Goal: Information Seeking & Learning: Find specific fact

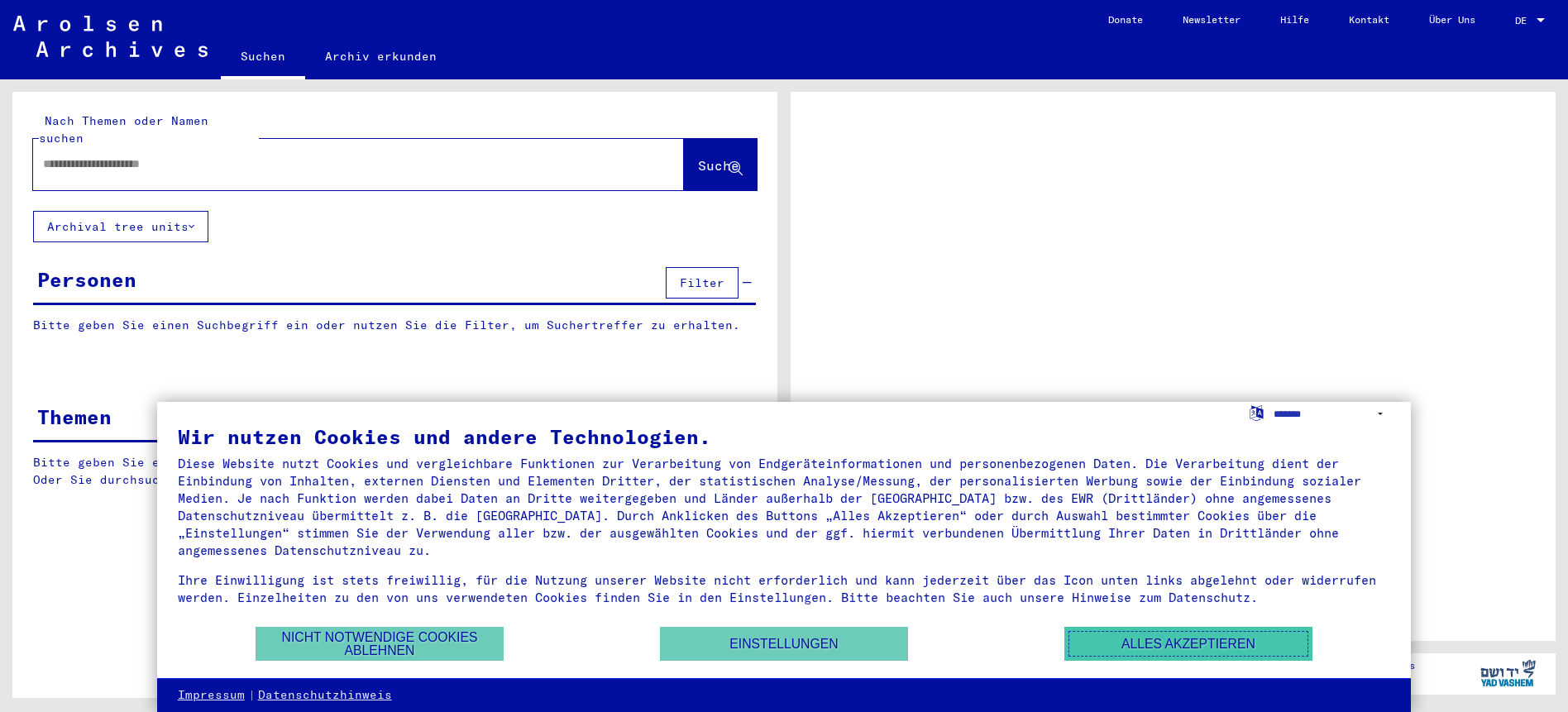
click at [1174, 651] on button "Alles akzeptieren" at bounding box center [1187, 644] width 248 height 34
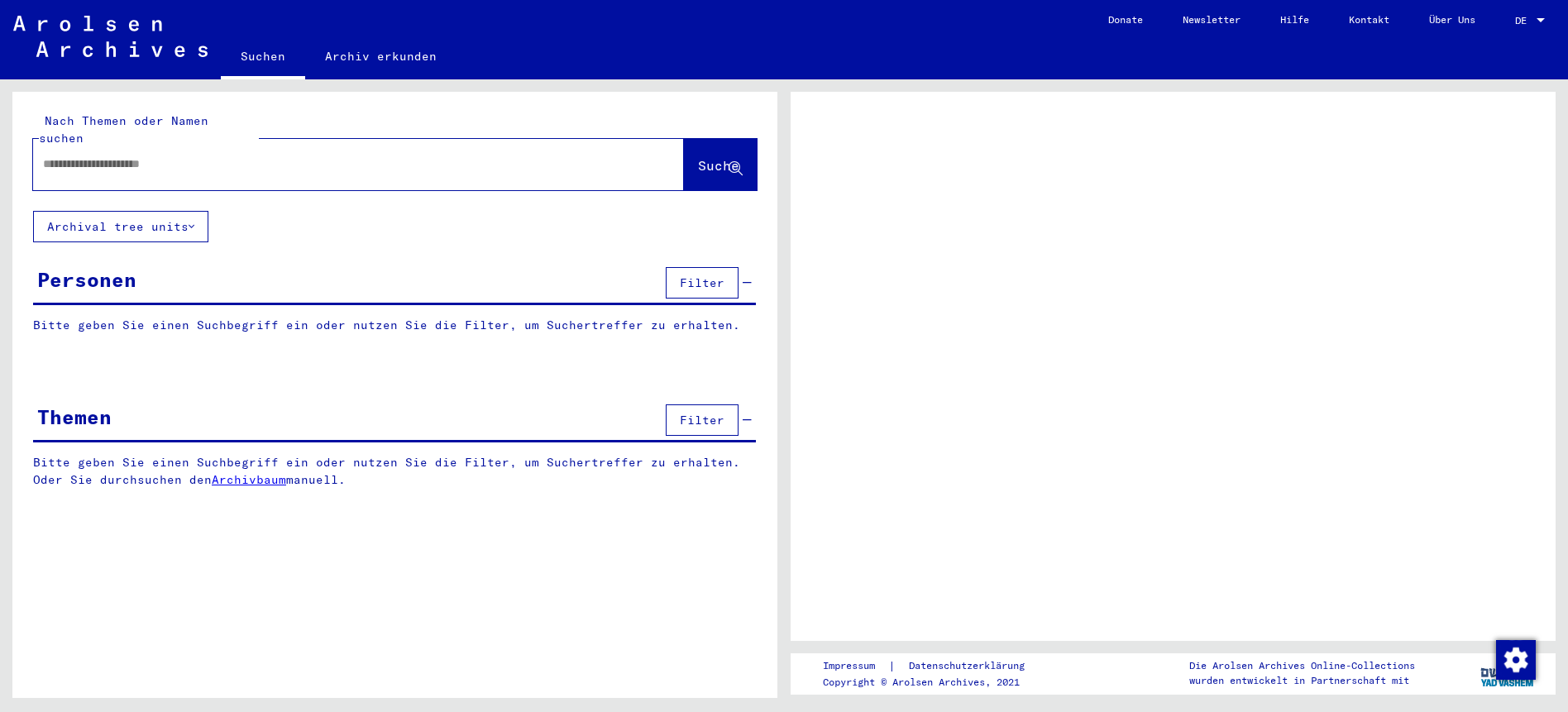
click at [269, 158] on div at bounding box center [338, 164] width 611 height 38
click at [264, 155] on input "text" at bounding box center [343, 164] width 601 height 17
type input "*******"
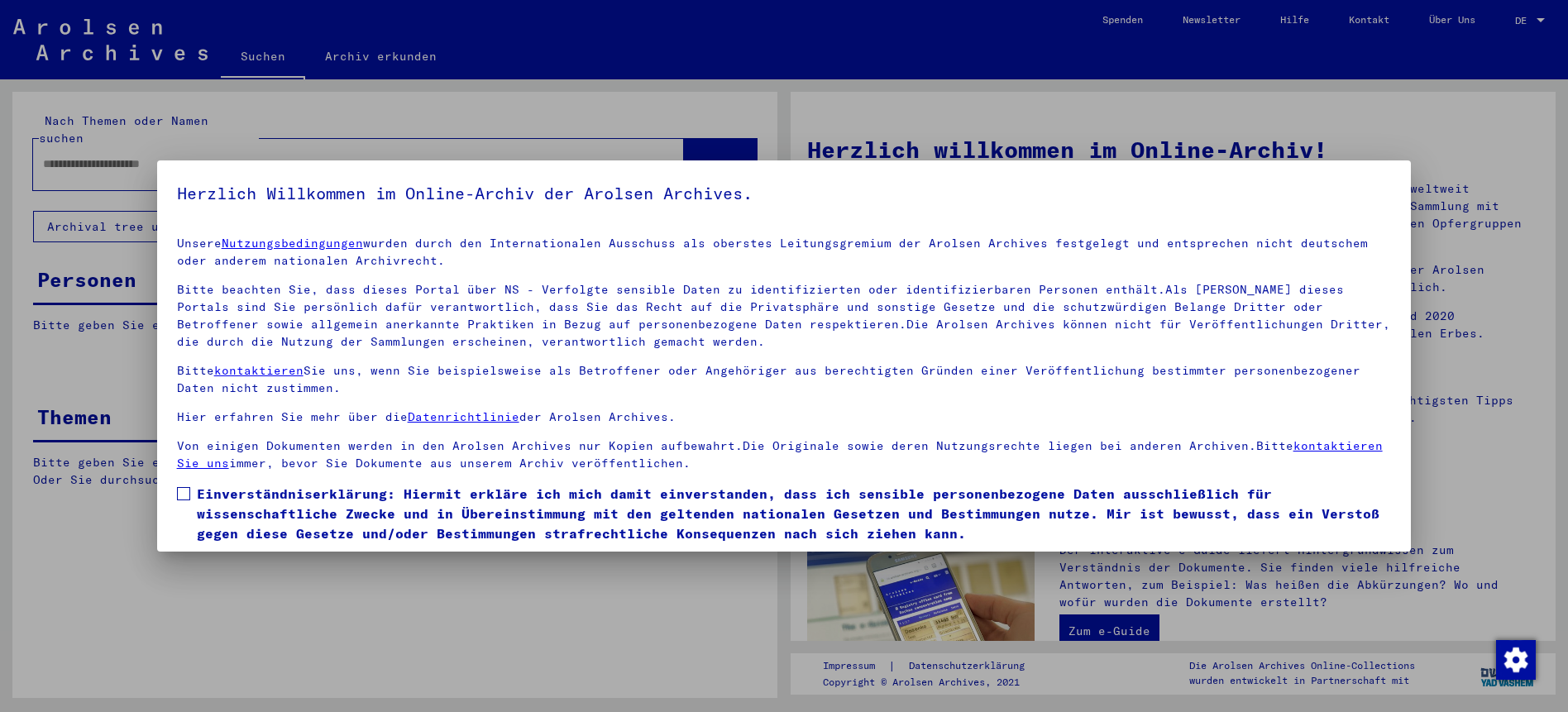
scroll to position [50, 0]
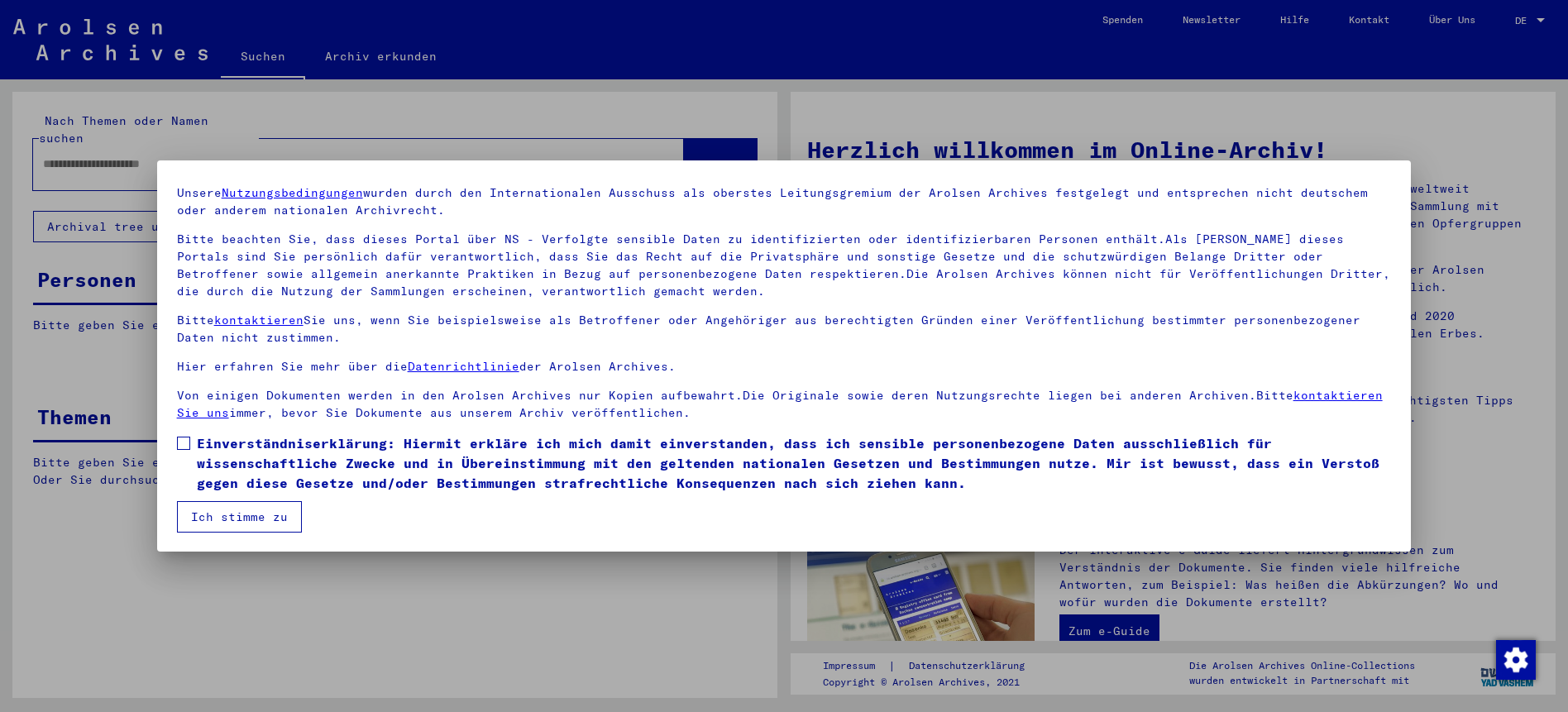
click at [262, 421] on p "Von einigen Dokumenten werden in den Arolsen Archives nur Kopien aufbewahrt.Die…" at bounding box center [783, 404] width 1214 height 35
click at [234, 463] on span "Einverständniserklärung: Hiermit erkläre ich mich damit einverstanden, dass ich…" at bounding box center [794, 463] width 1195 height 60
click at [233, 507] on button "Ich stimme zu" at bounding box center [238, 517] width 124 height 32
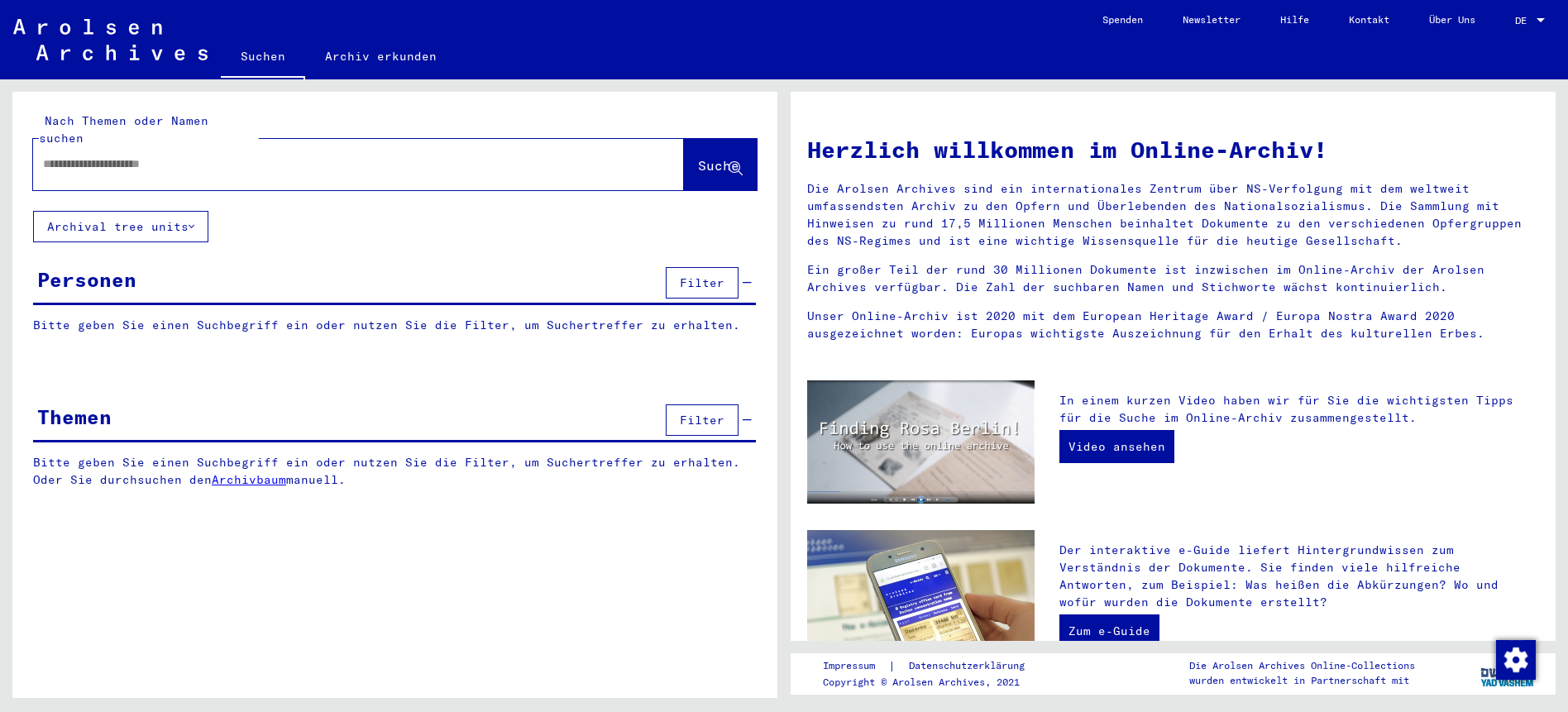
click at [573, 155] on input "text" at bounding box center [338, 164] width 591 height 17
type input "*******"
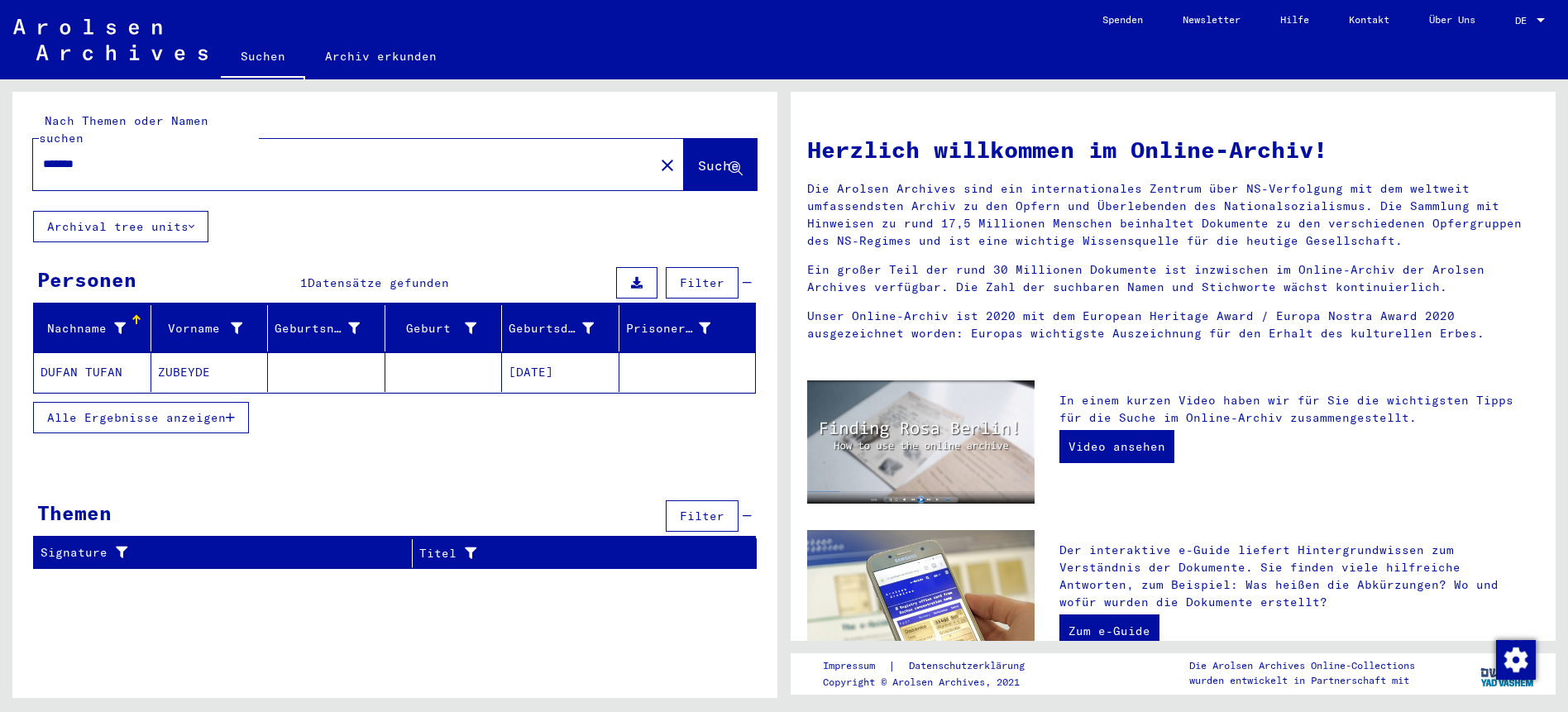
click at [198, 357] on mat-cell "ZUBEYDE" at bounding box center [210, 371] width 118 height 40
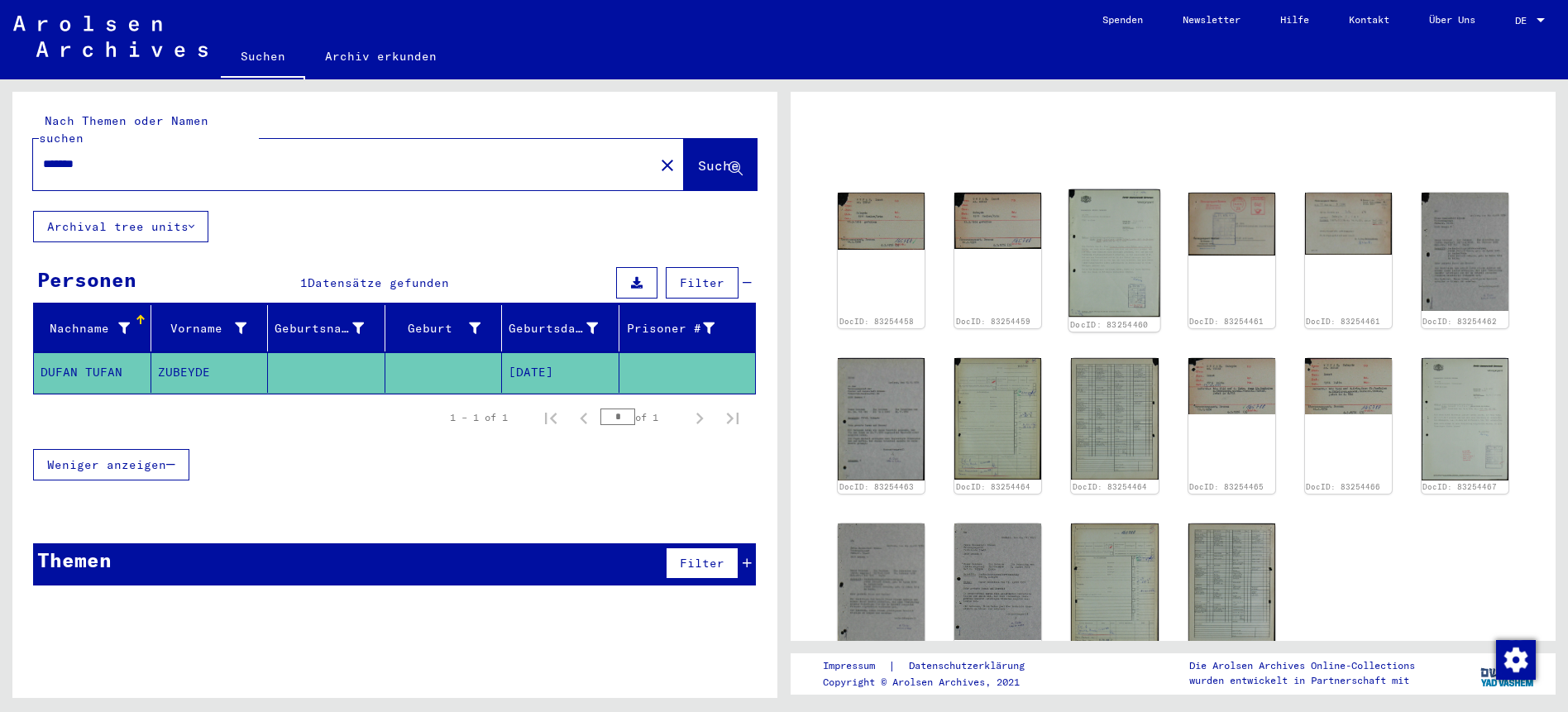
scroll to position [136, 0]
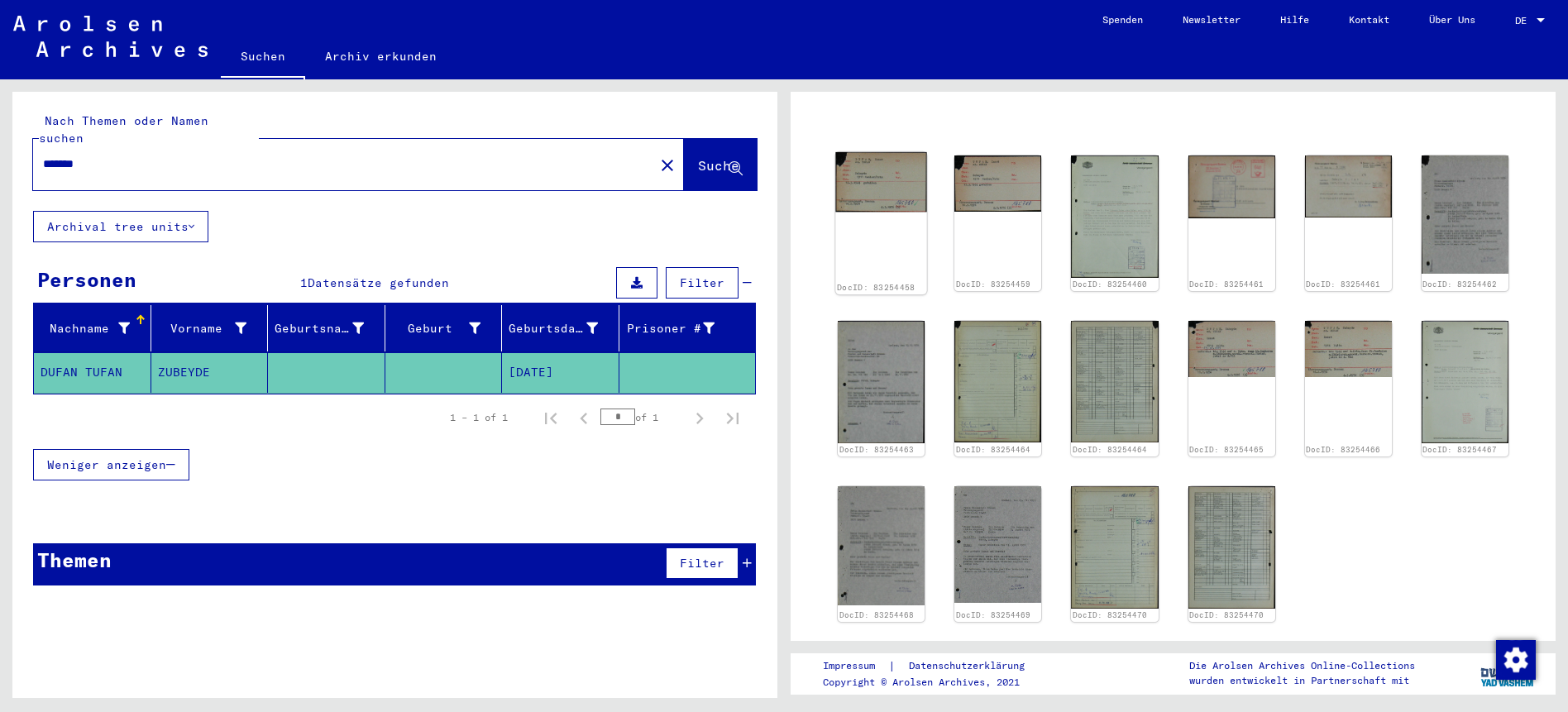
click at [881, 171] on img at bounding box center [880, 182] width 91 height 60
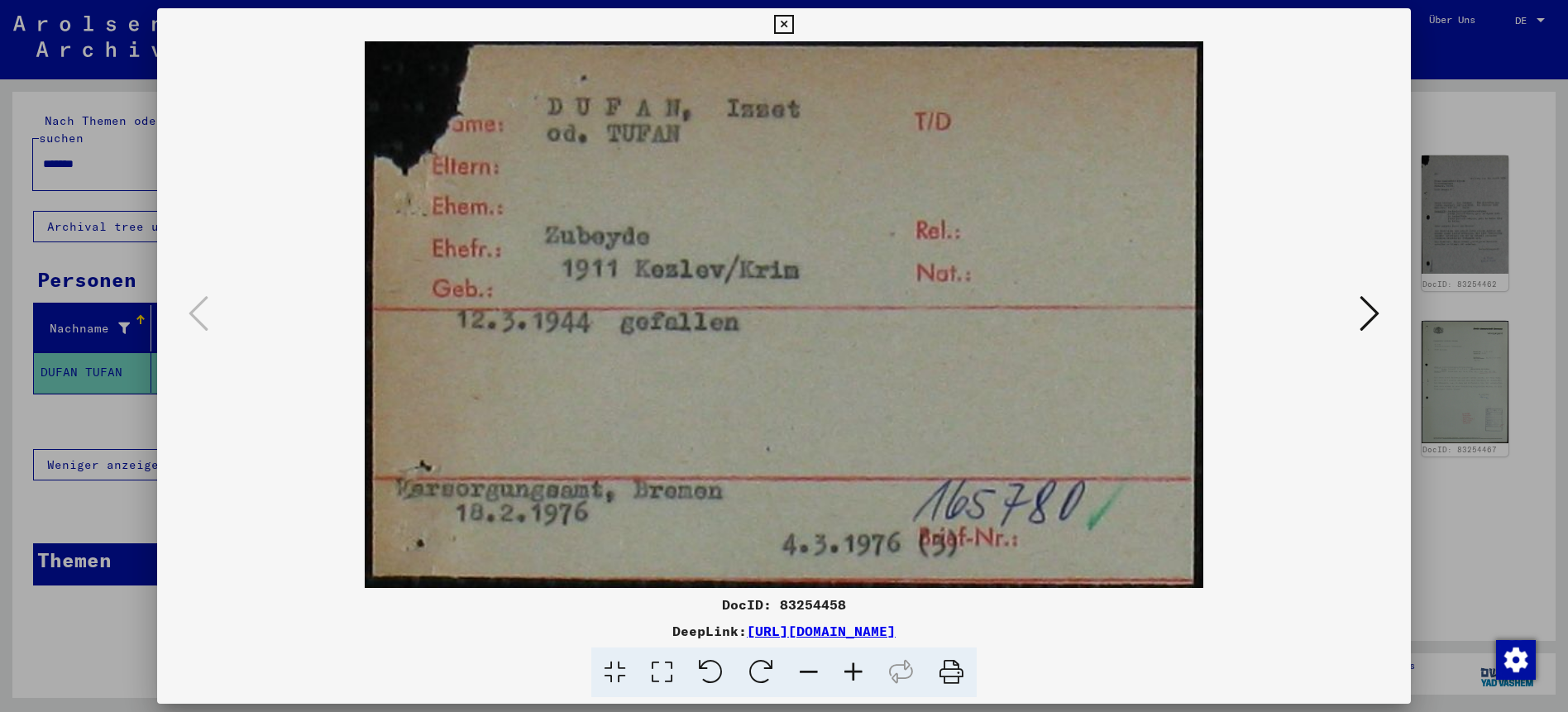
click at [1354, 304] on button at bounding box center [1368, 315] width 30 height 47
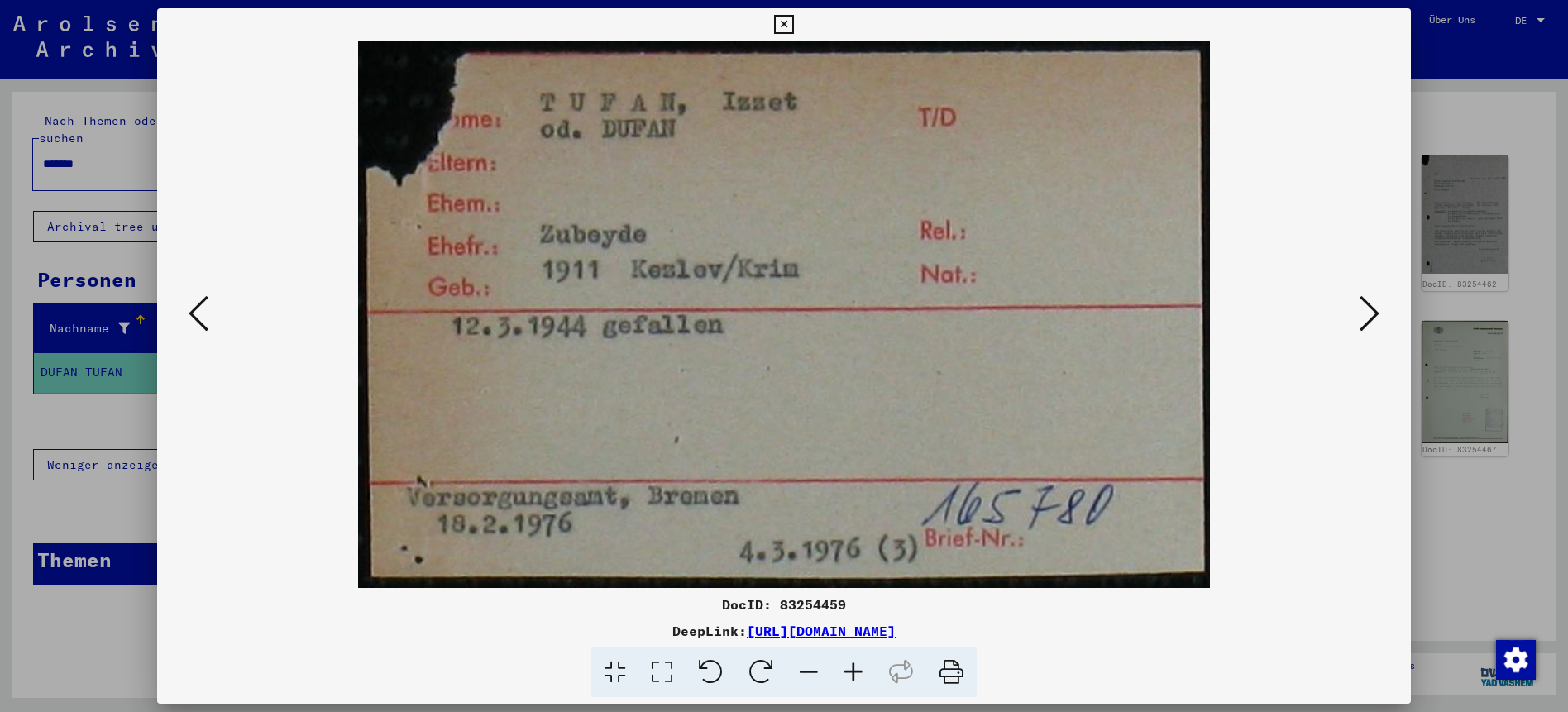
click at [1364, 308] on icon at bounding box center [1369, 313] width 20 height 40
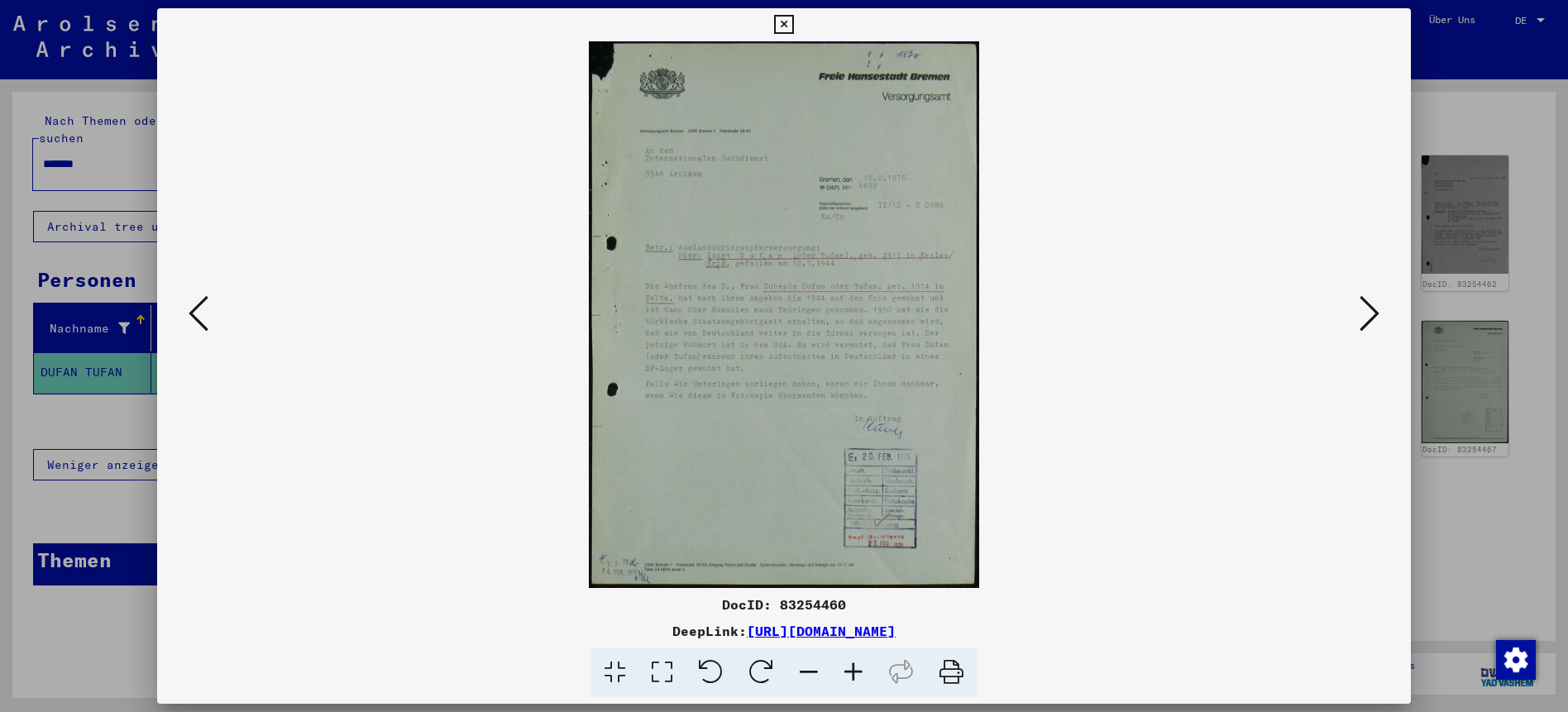
click at [741, 221] on img at bounding box center [784, 315] width 1142 height 547
click at [775, 298] on img at bounding box center [784, 315] width 1142 height 547
click at [1383, 319] on button at bounding box center [1368, 315] width 30 height 47
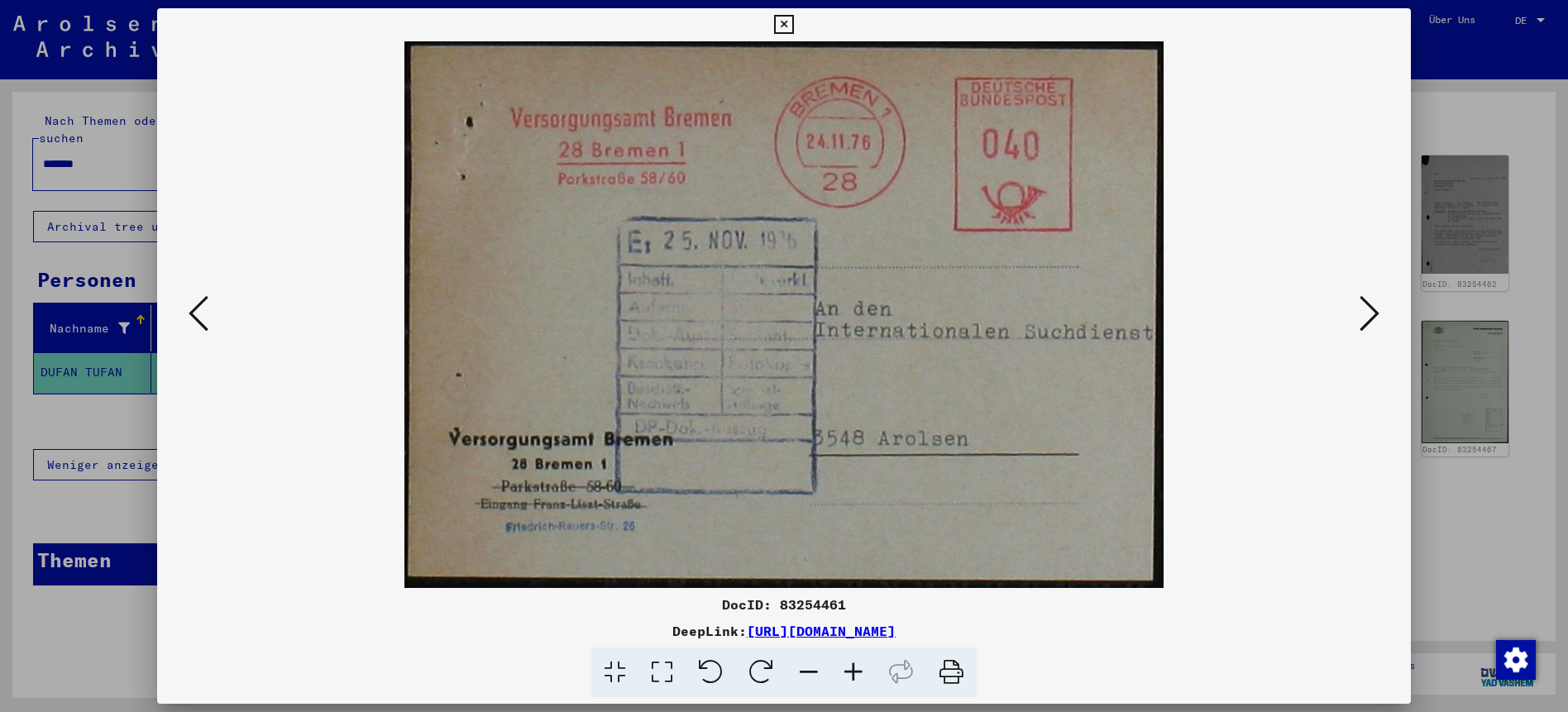
click at [1383, 319] on button at bounding box center [1368, 315] width 30 height 47
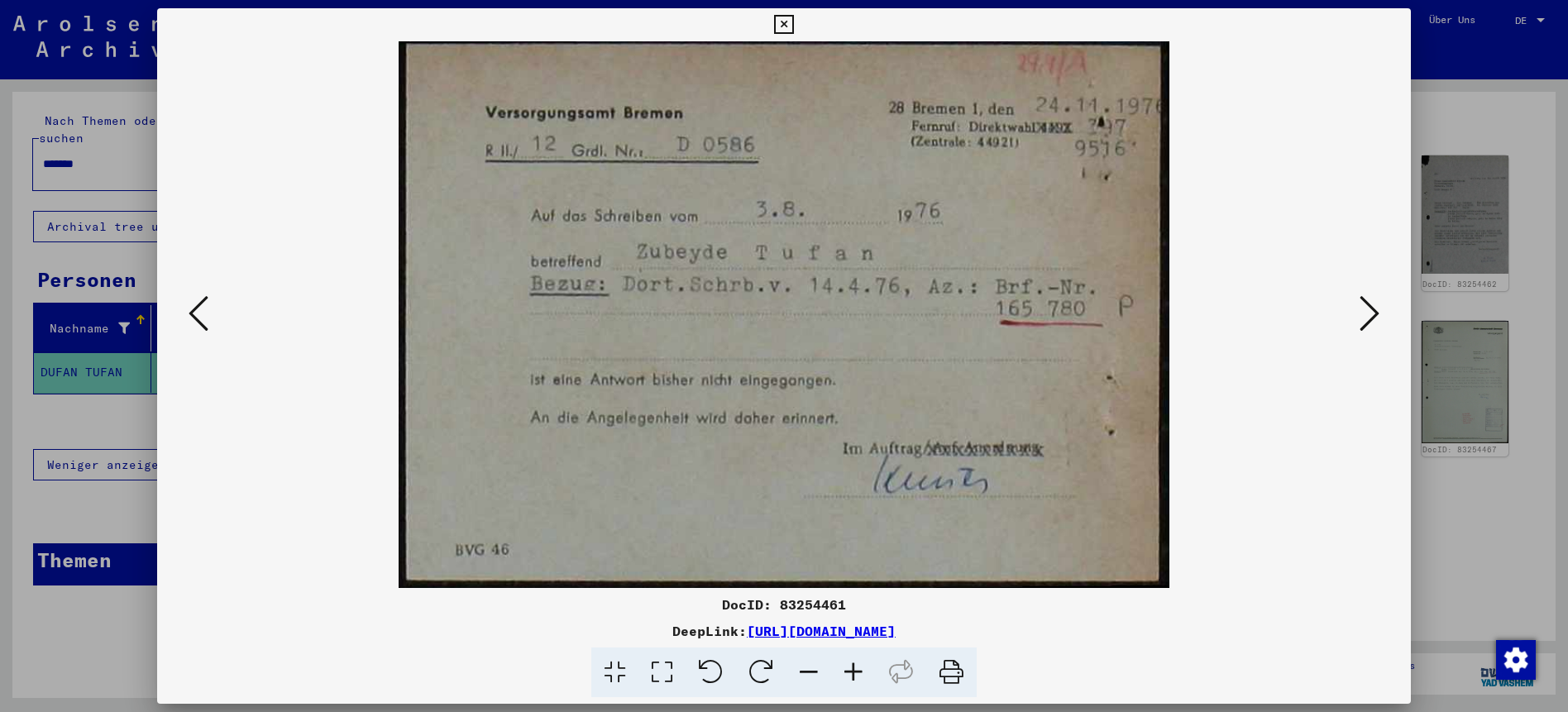
click at [1383, 319] on button at bounding box center [1368, 315] width 30 height 47
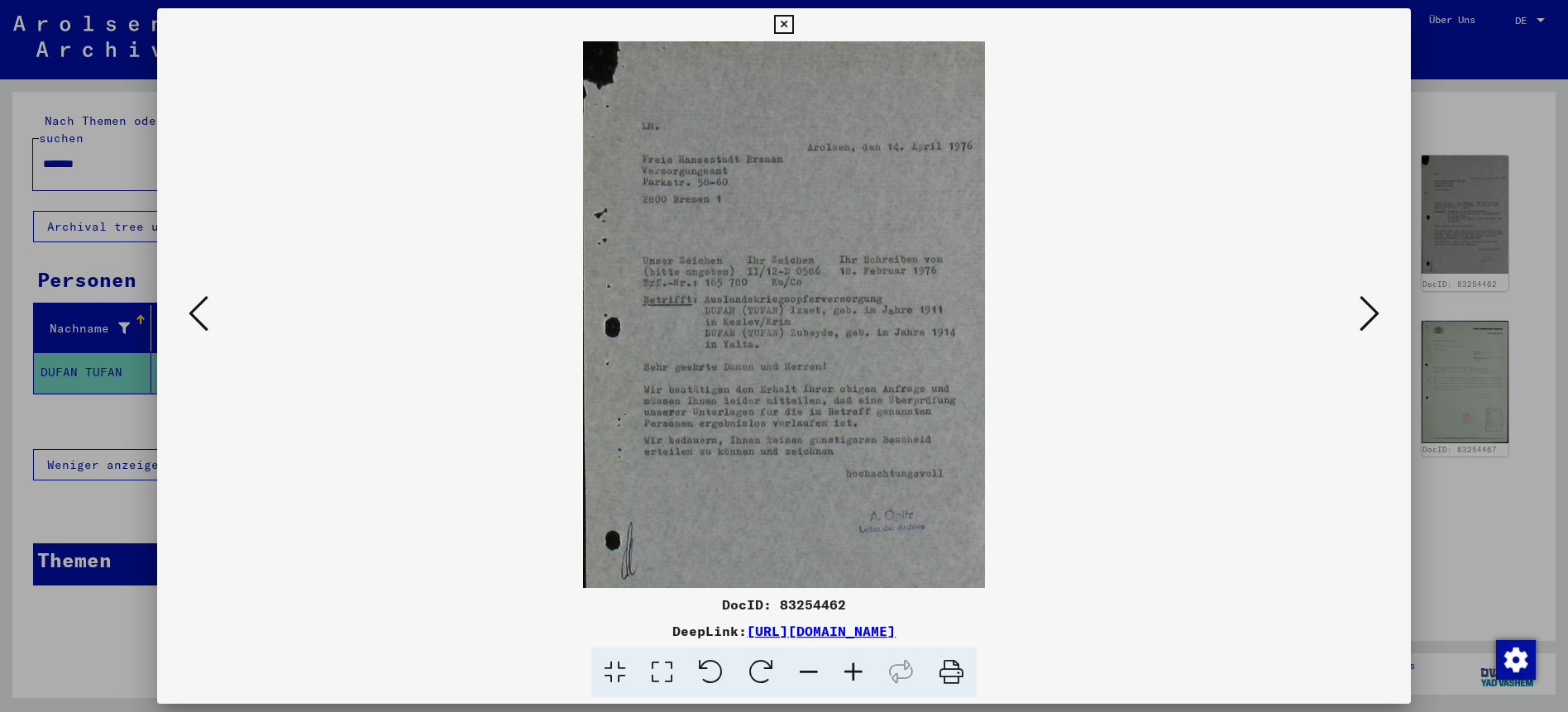
click at [1383, 319] on button at bounding box center [1368, 315] width 30 height 47
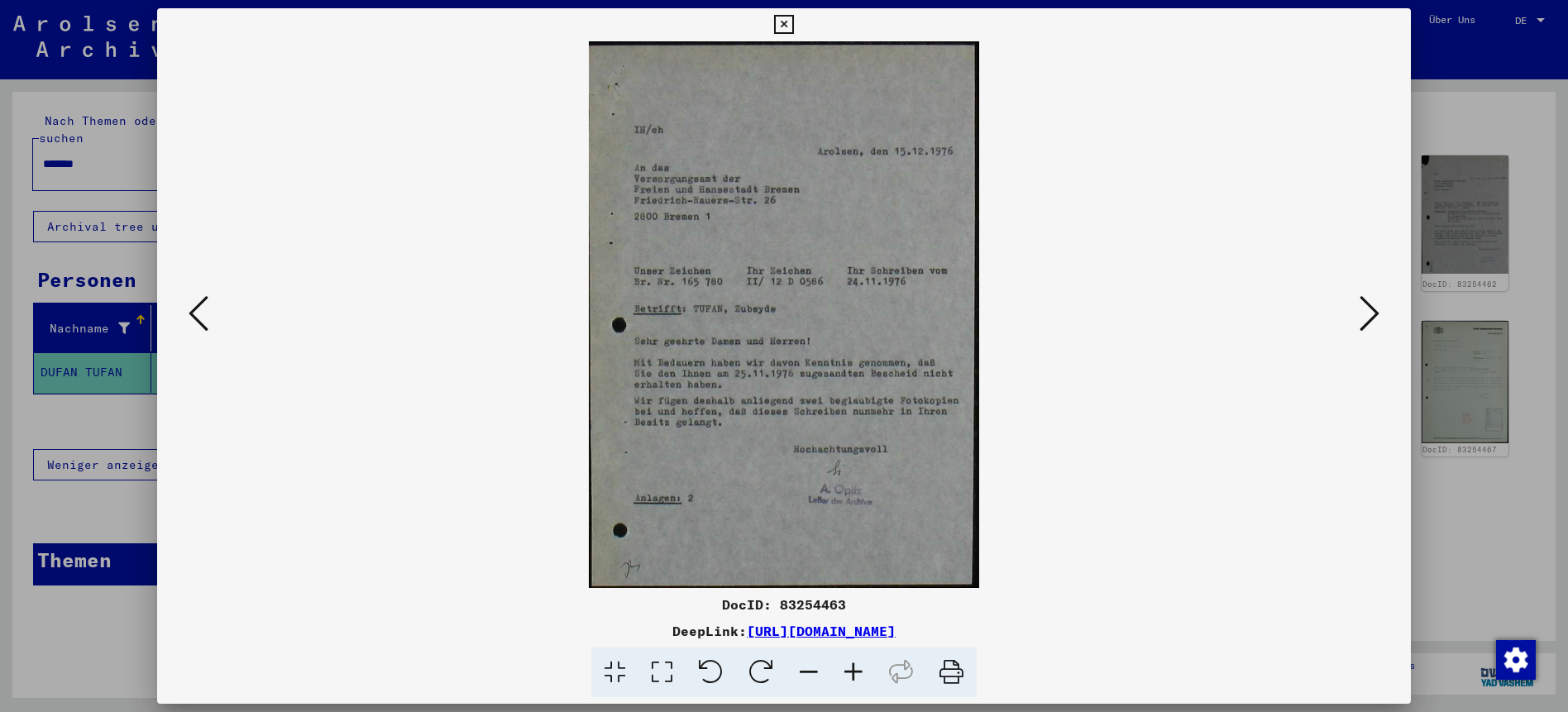
click at [1383, 319] on button at bounding box center [1368, 315] width 30 height 47
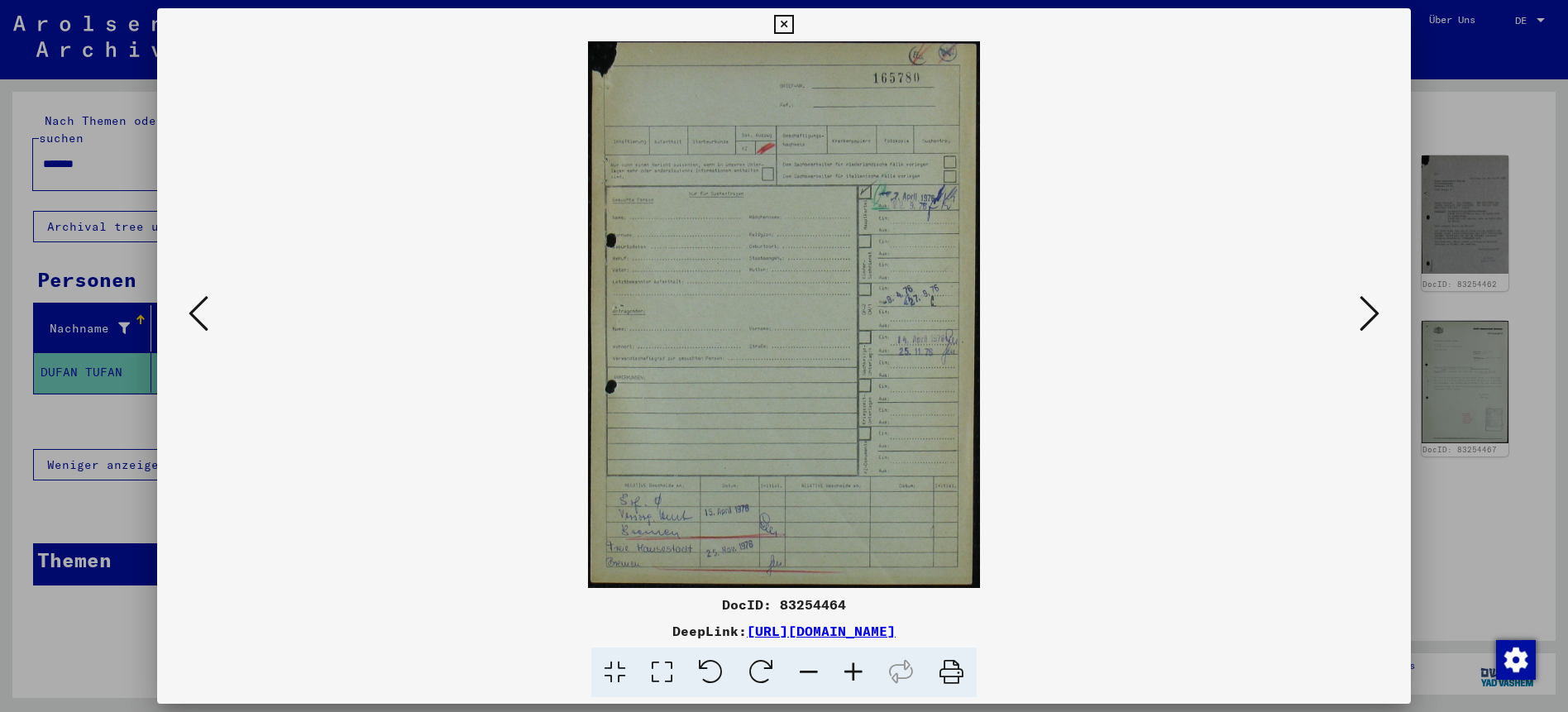
click at [1383, 319] on button at bounding box center [1368, 315] width 30 height 47
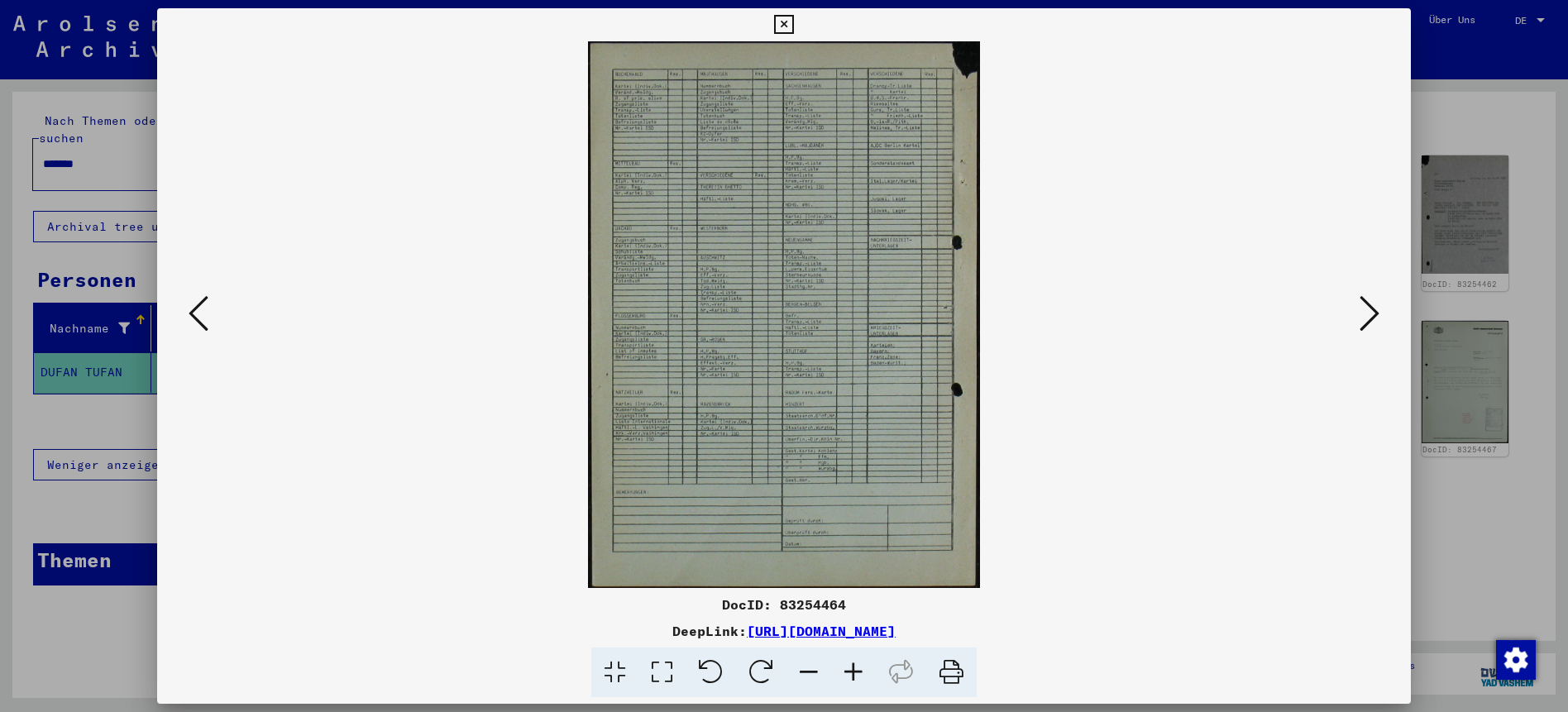
click at [1383, 319] on button at bounding box center [1368, 315] width 30 height 47
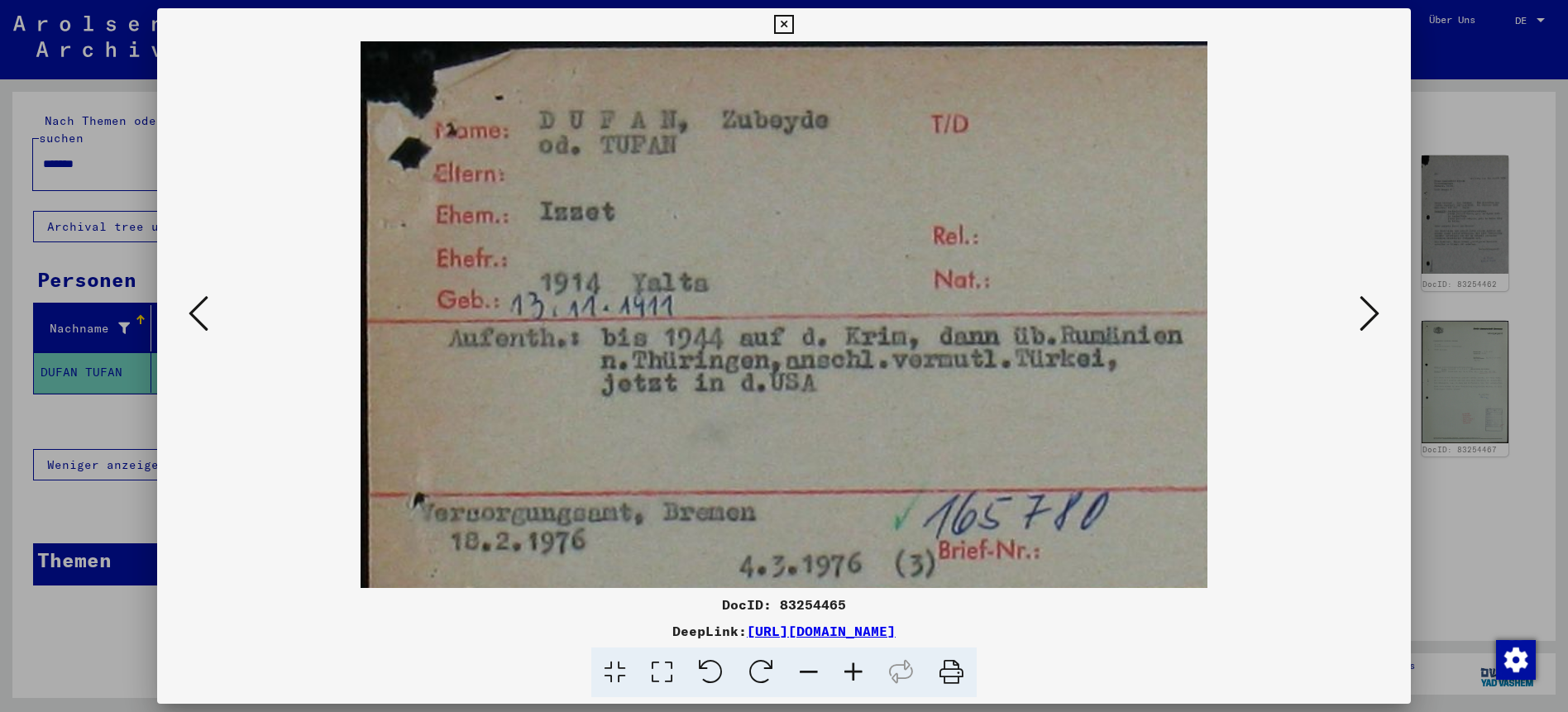
click at [1383, 319] on button at bounding box center [1368, 315] width 30 height 47
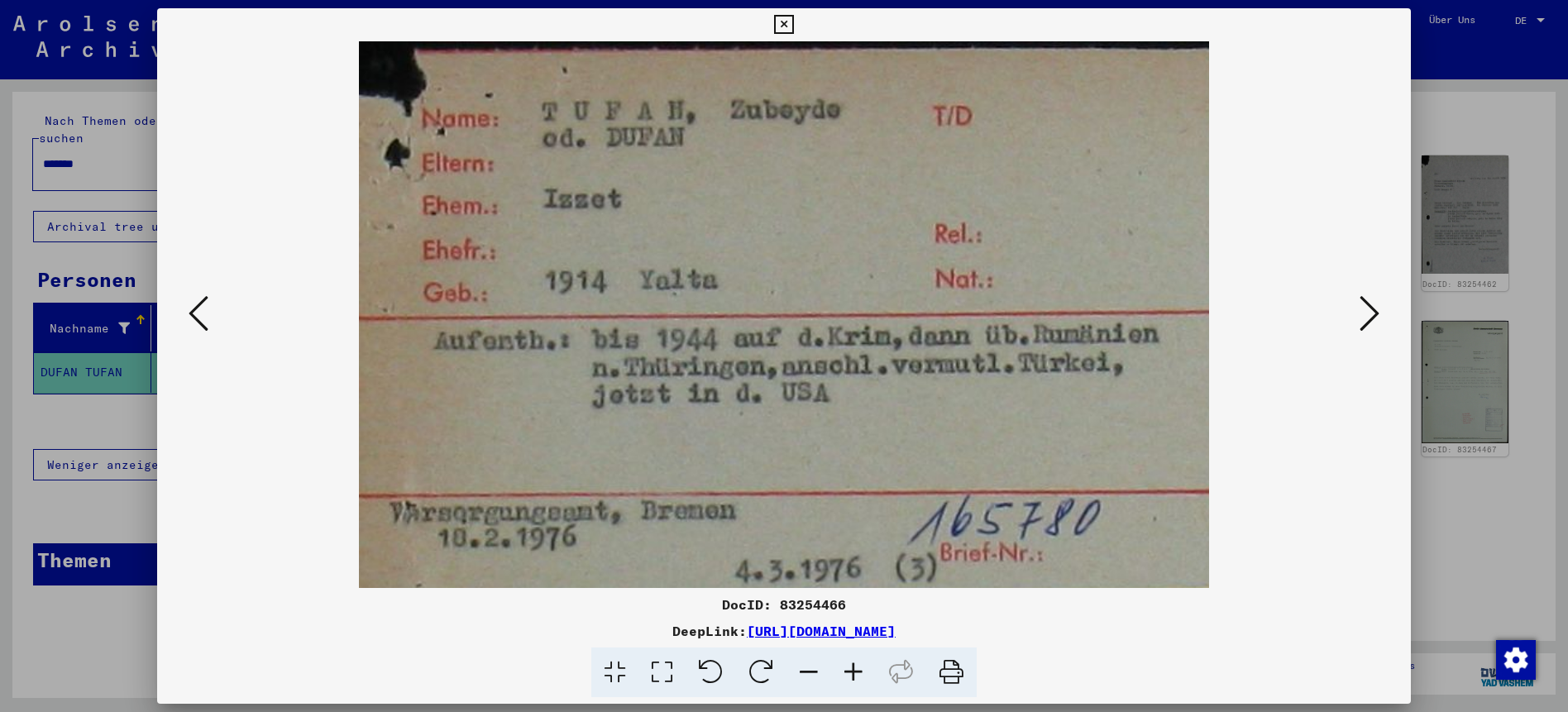
click at [1383, 319] on button at bounding box center [1368, 315] width 30 height 47
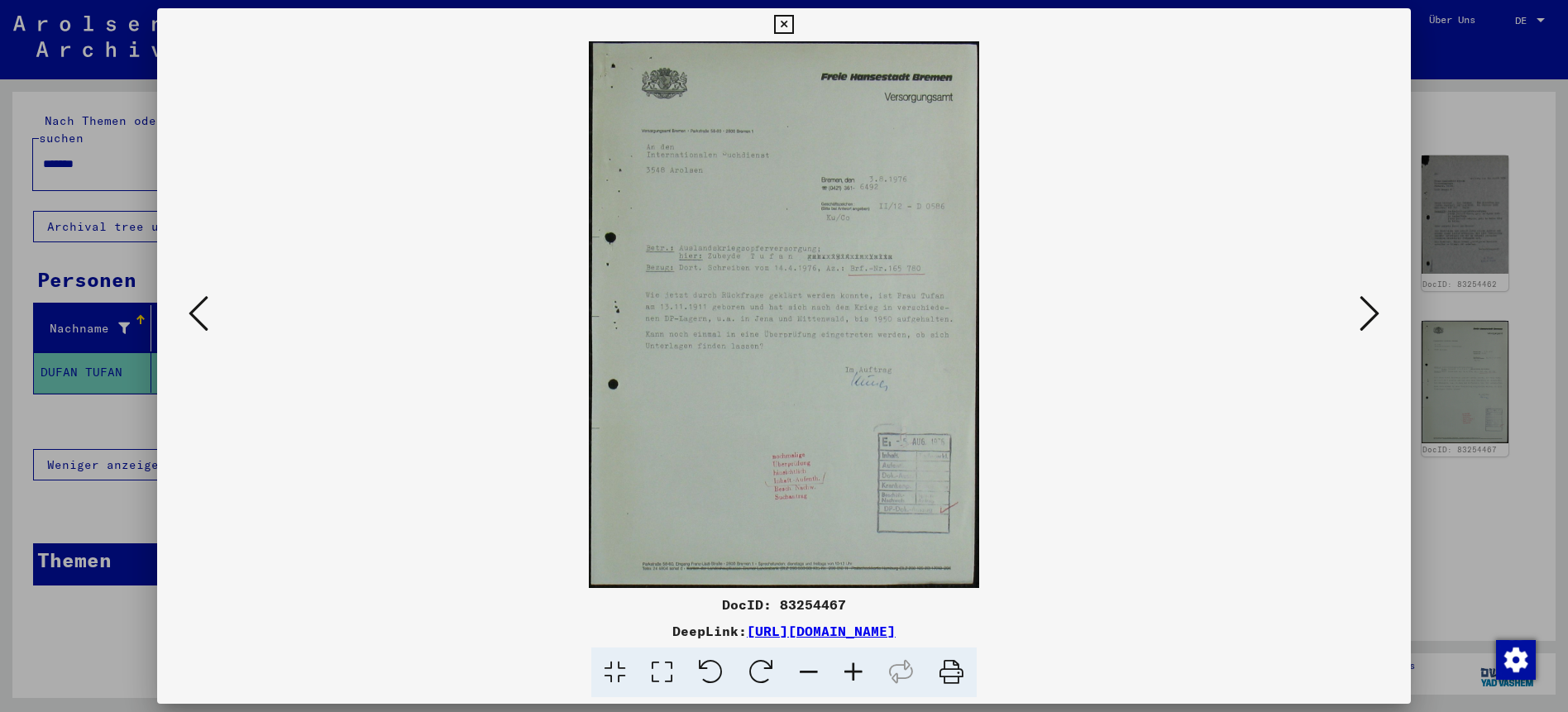
click at [1383, 319] on button at bounding box center [1368, 315] width 30 height 47
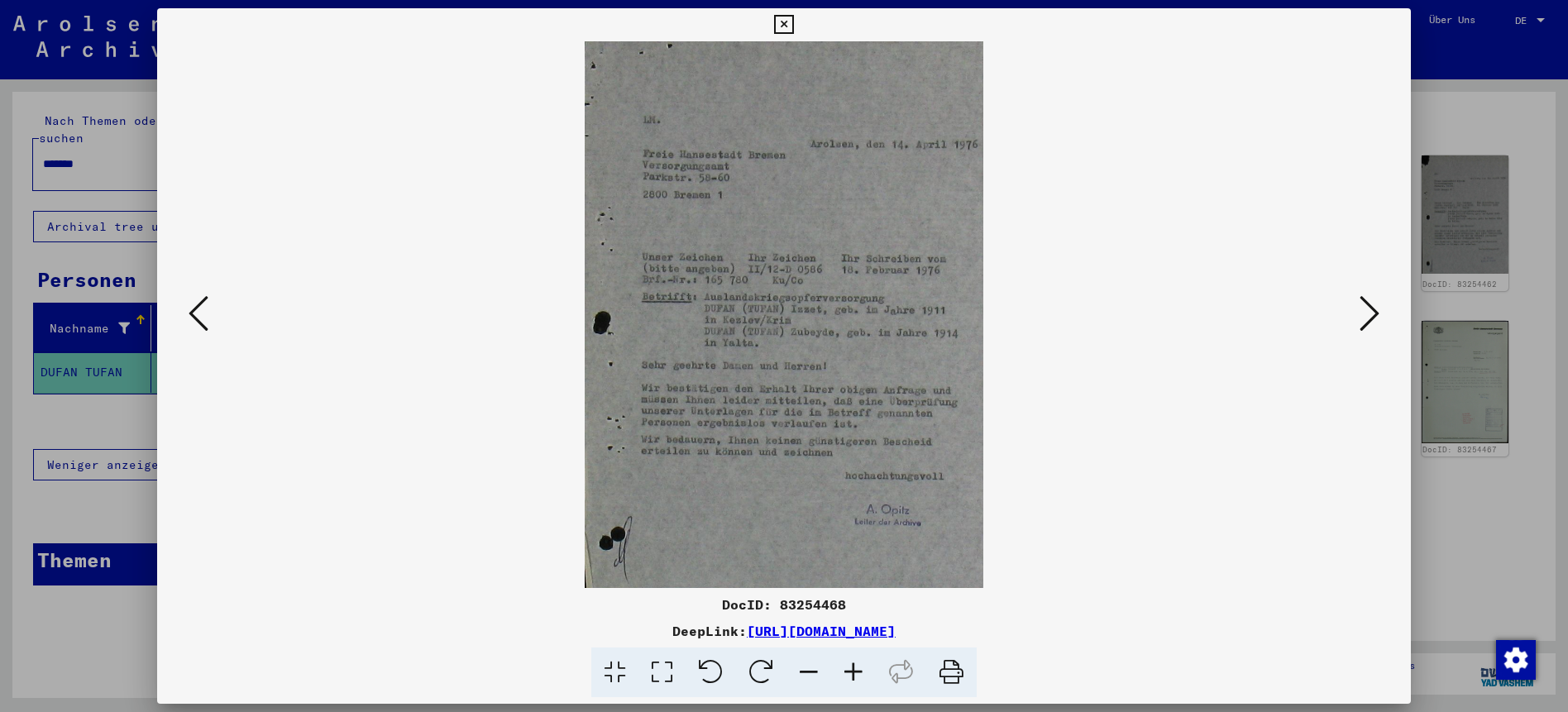
click at [1383, 320] on button at bounding box center [1368, 315] width 30 height 47
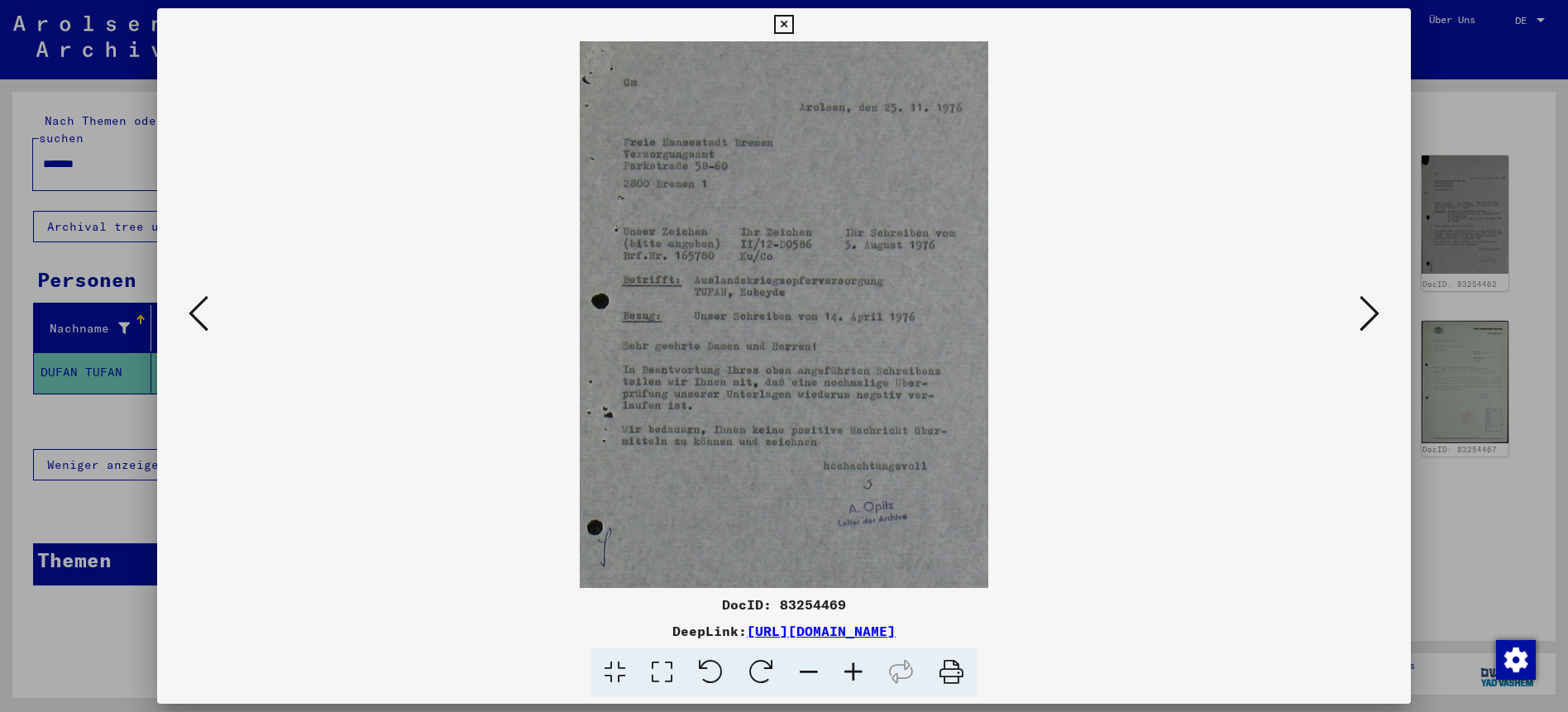
click at [1389, 306] on div at bounding box center [784, 315] width 1255 height 547
click at [1428, 67] on div at bounding box center [784, 356] width 1568 height 712
